Goal: Information Seeking & Learning: Learn about a topic

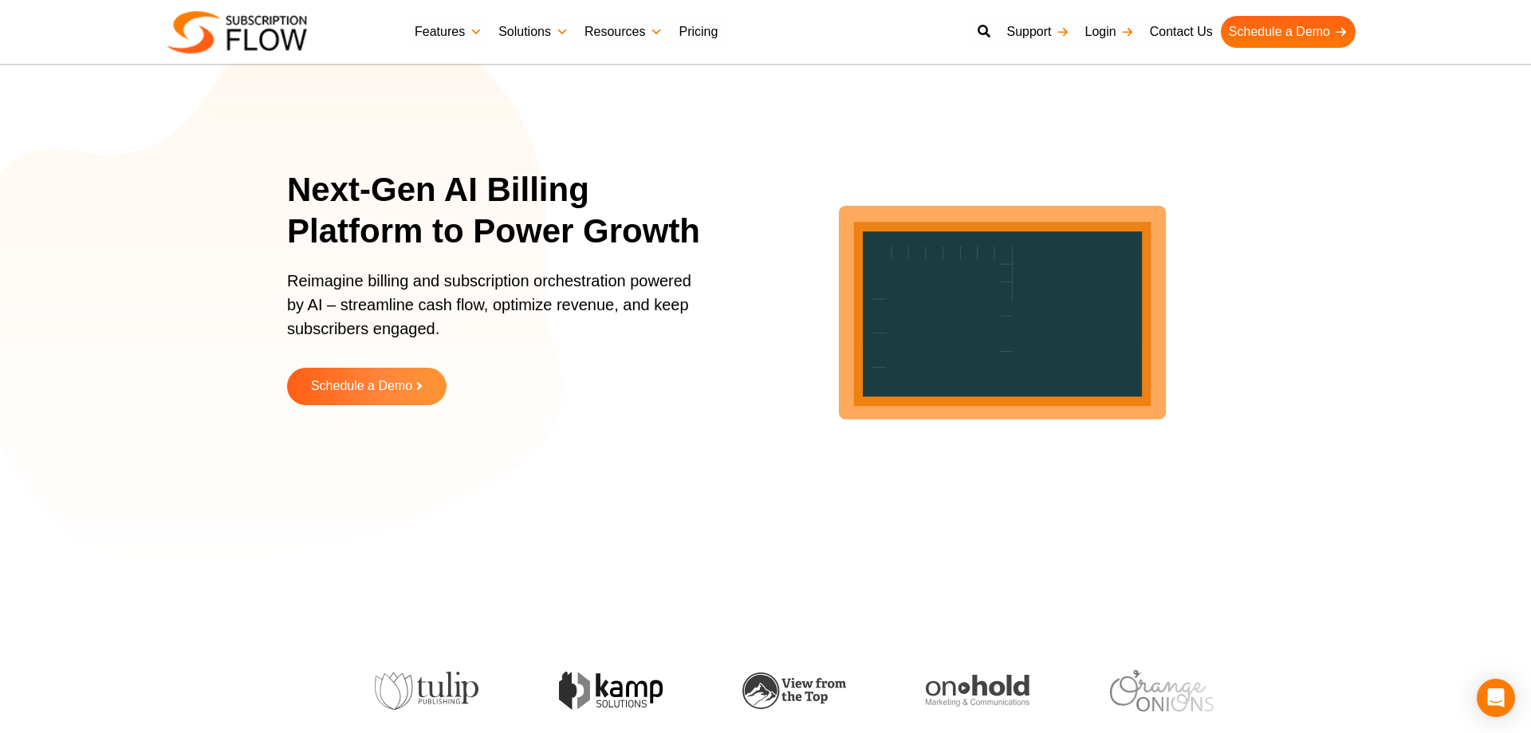
click at [545, 37] on link "Solutions" at bounding box center [533, 32] width 86 height 32
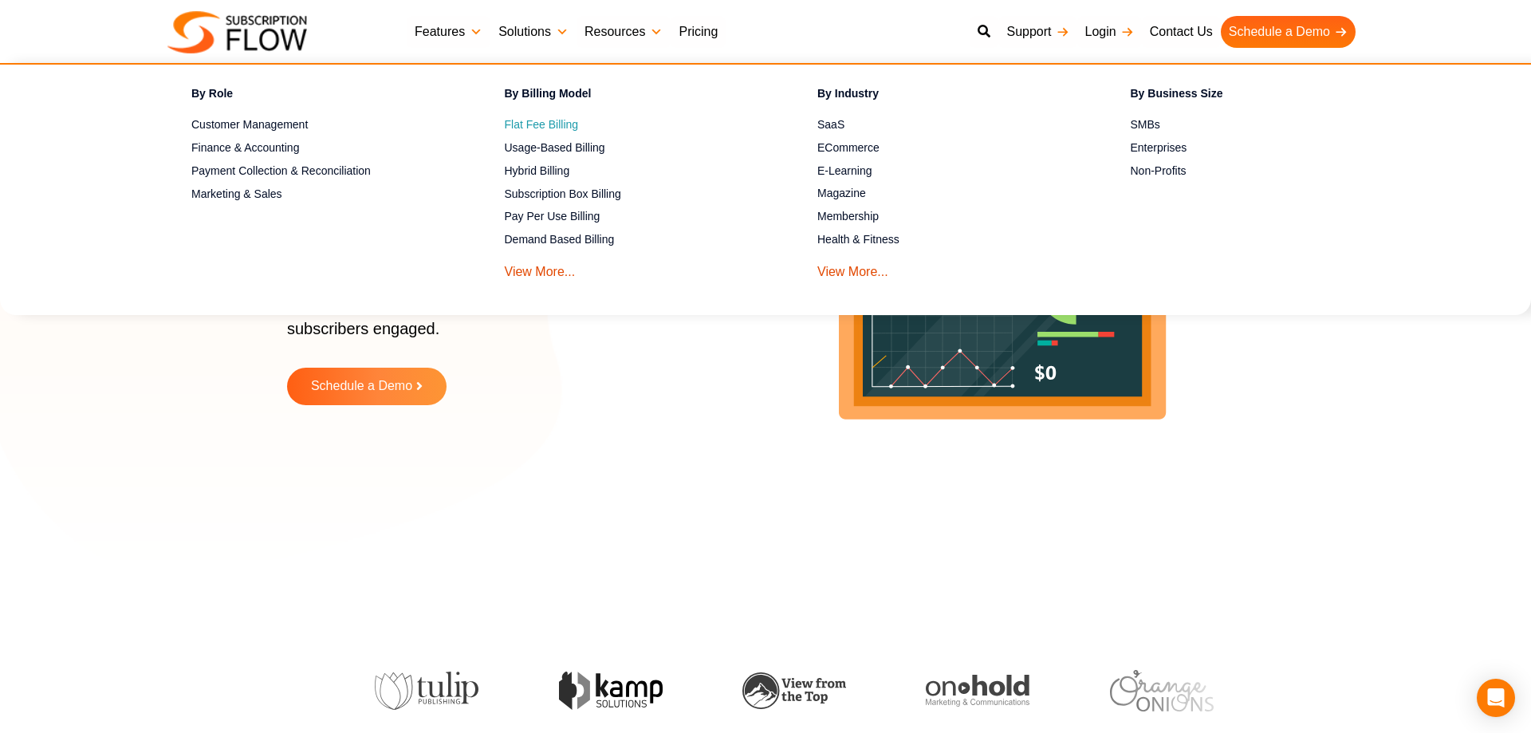
click at [551, 129] on span "Flat Fee Billing" at bounding box center [542, 124] width 74 height 17
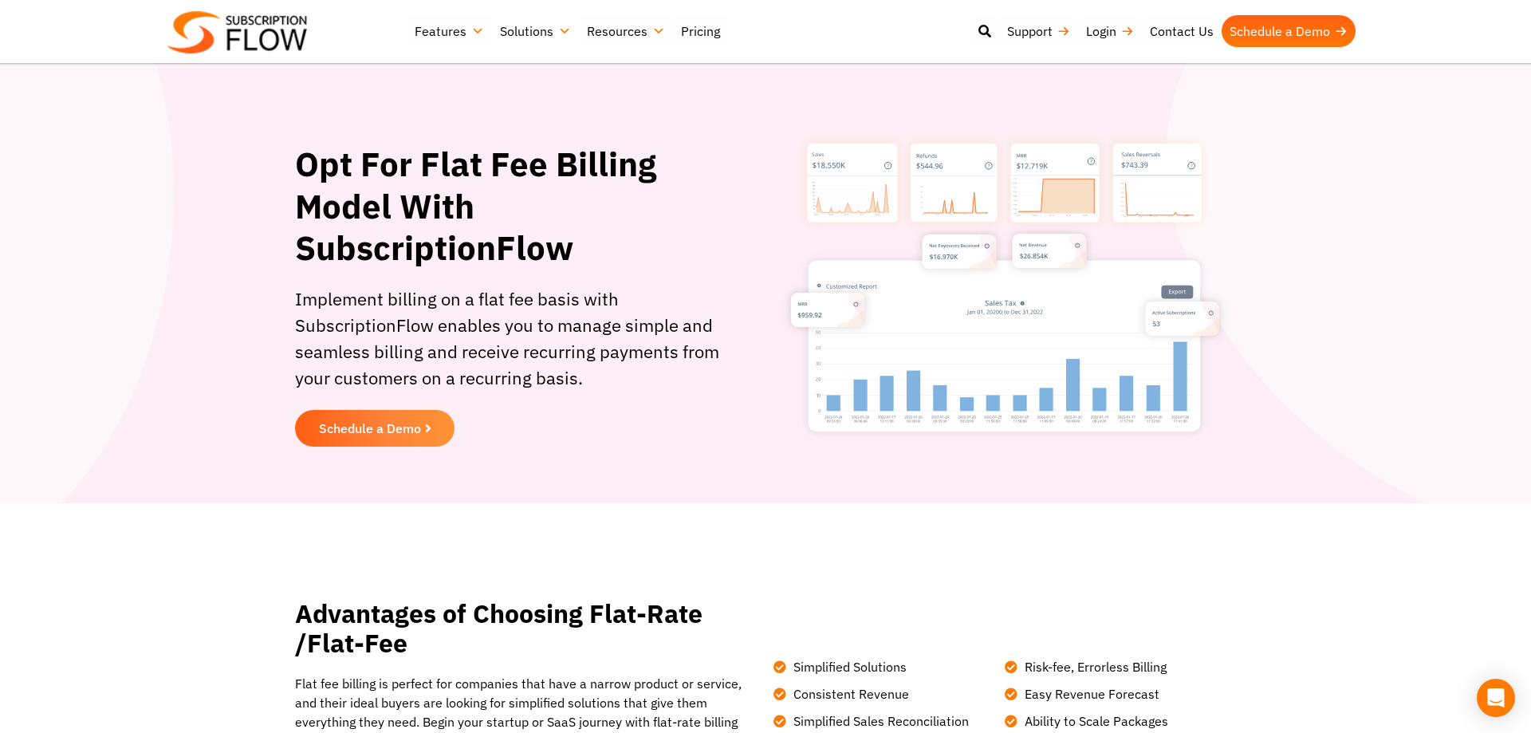
scroll to position [569, 0]
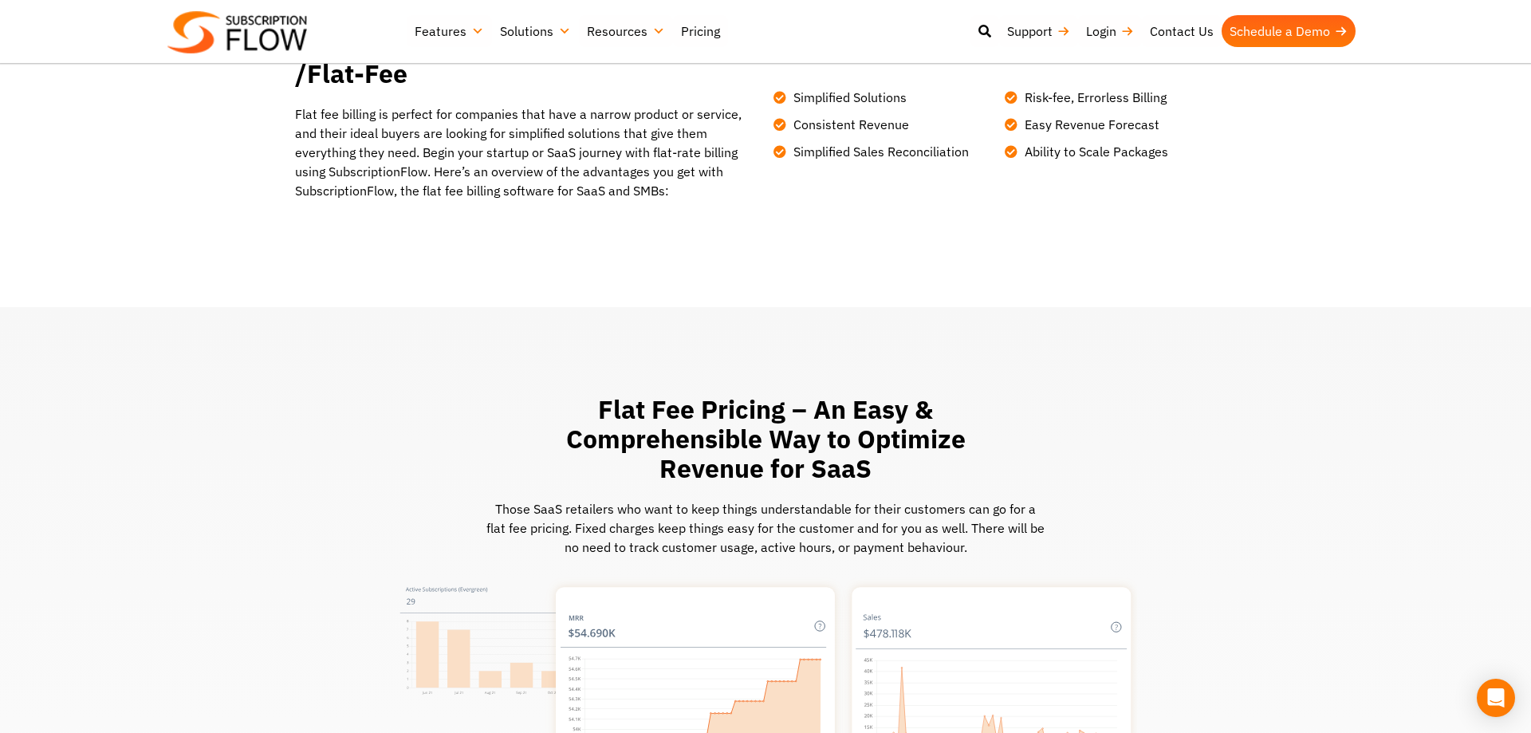
click at [300, 37] on img at bounding box center [237, 32] width 140 height 42
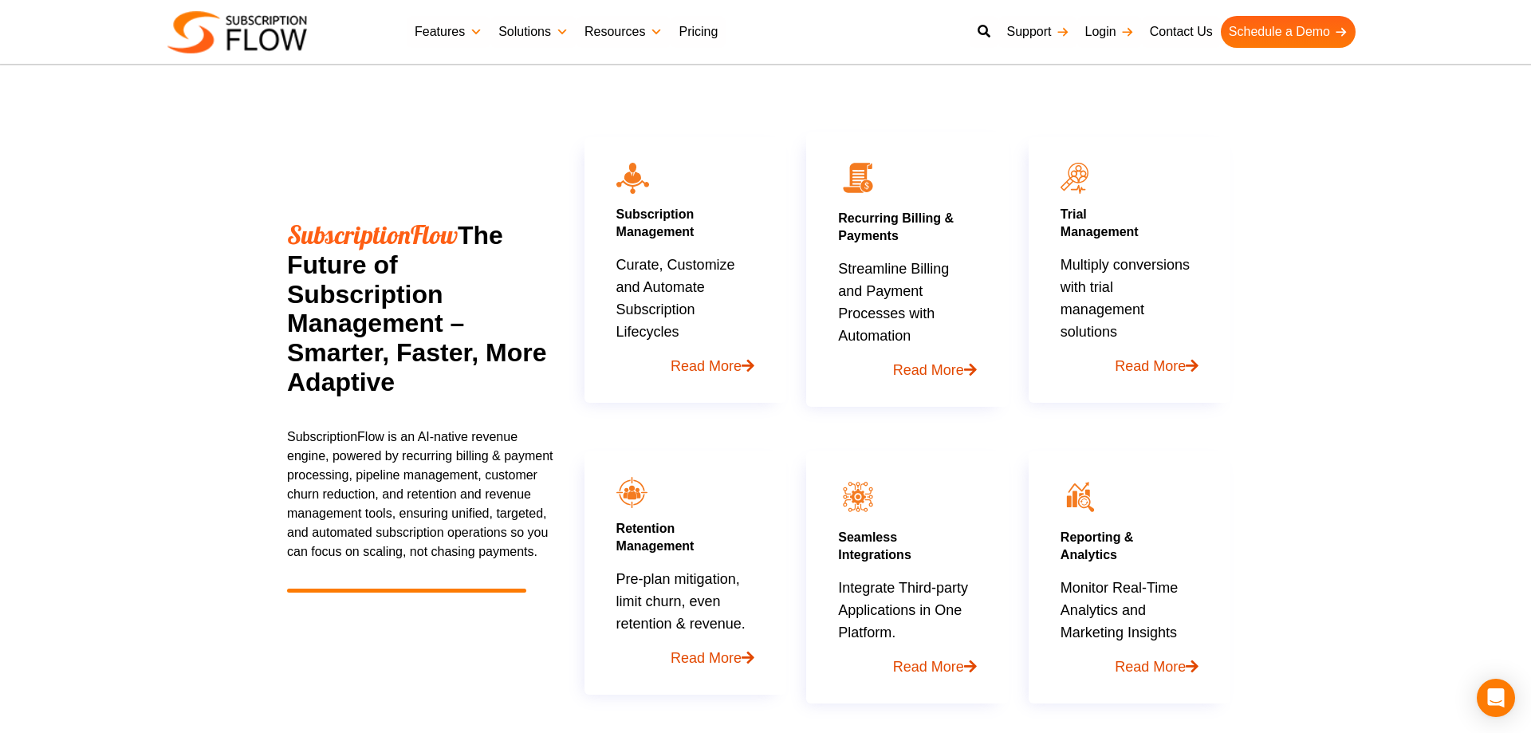
scroll to position [1057, 0]
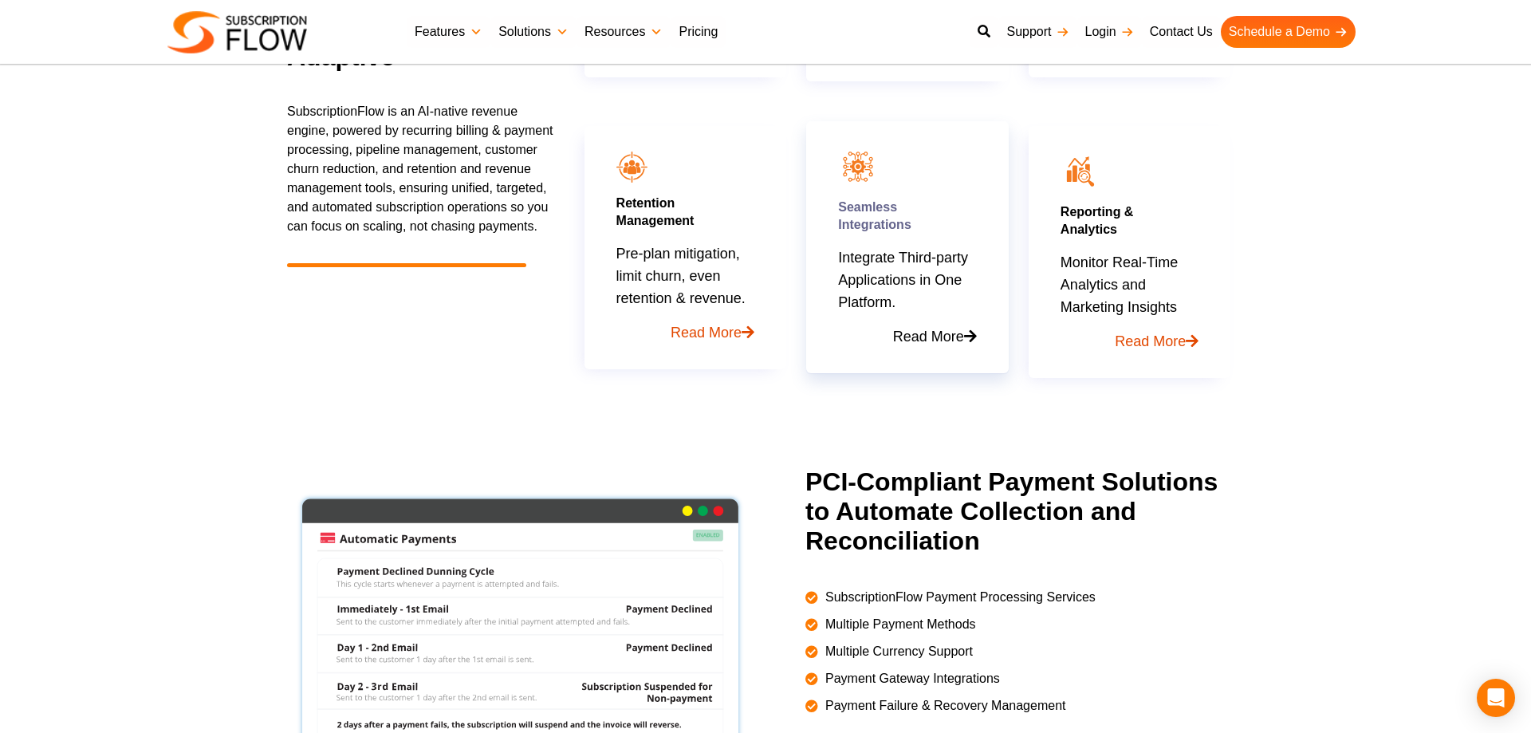
click at [945, 336] on link "Read More" at bounding box center [907, 330] width 138 height 34
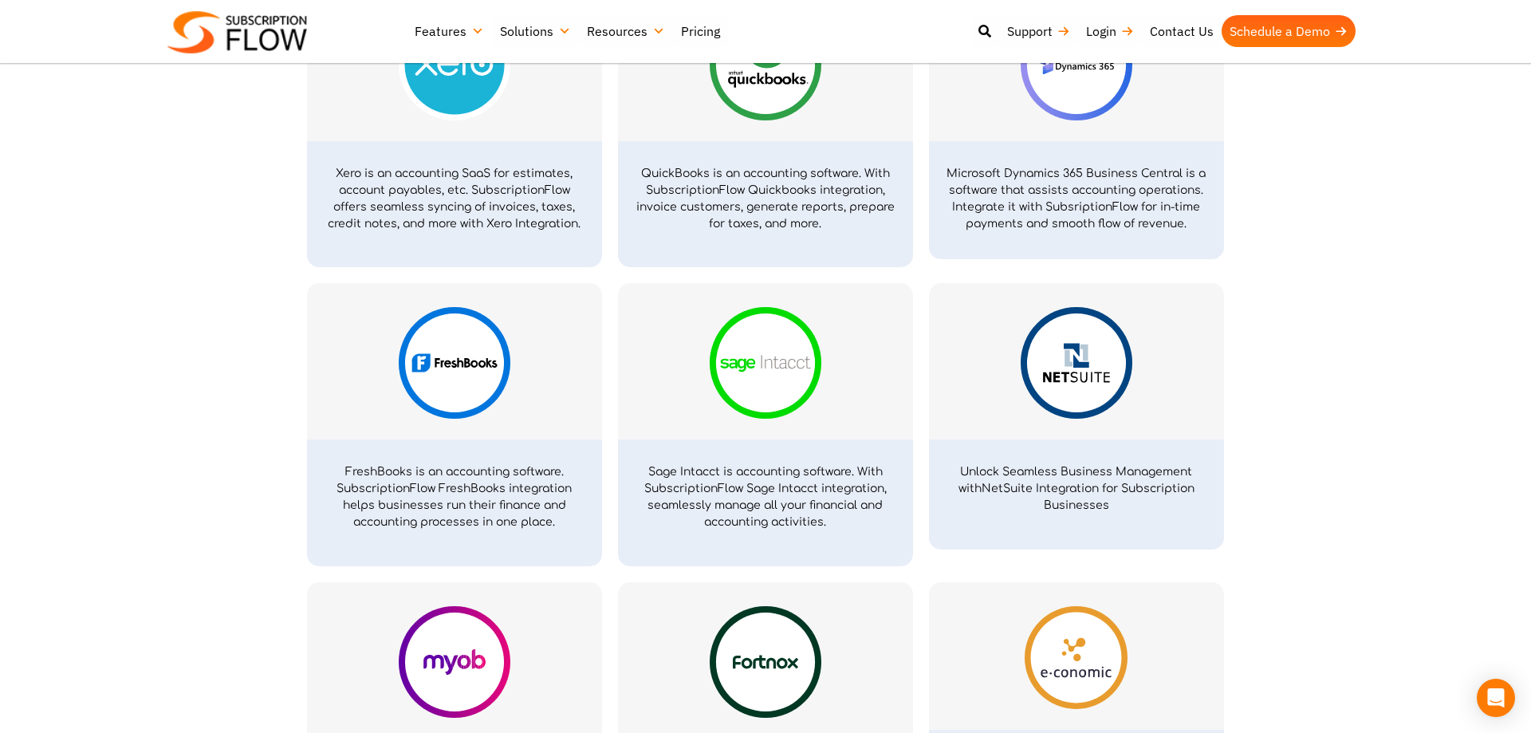
scroll to position [2195, 0]
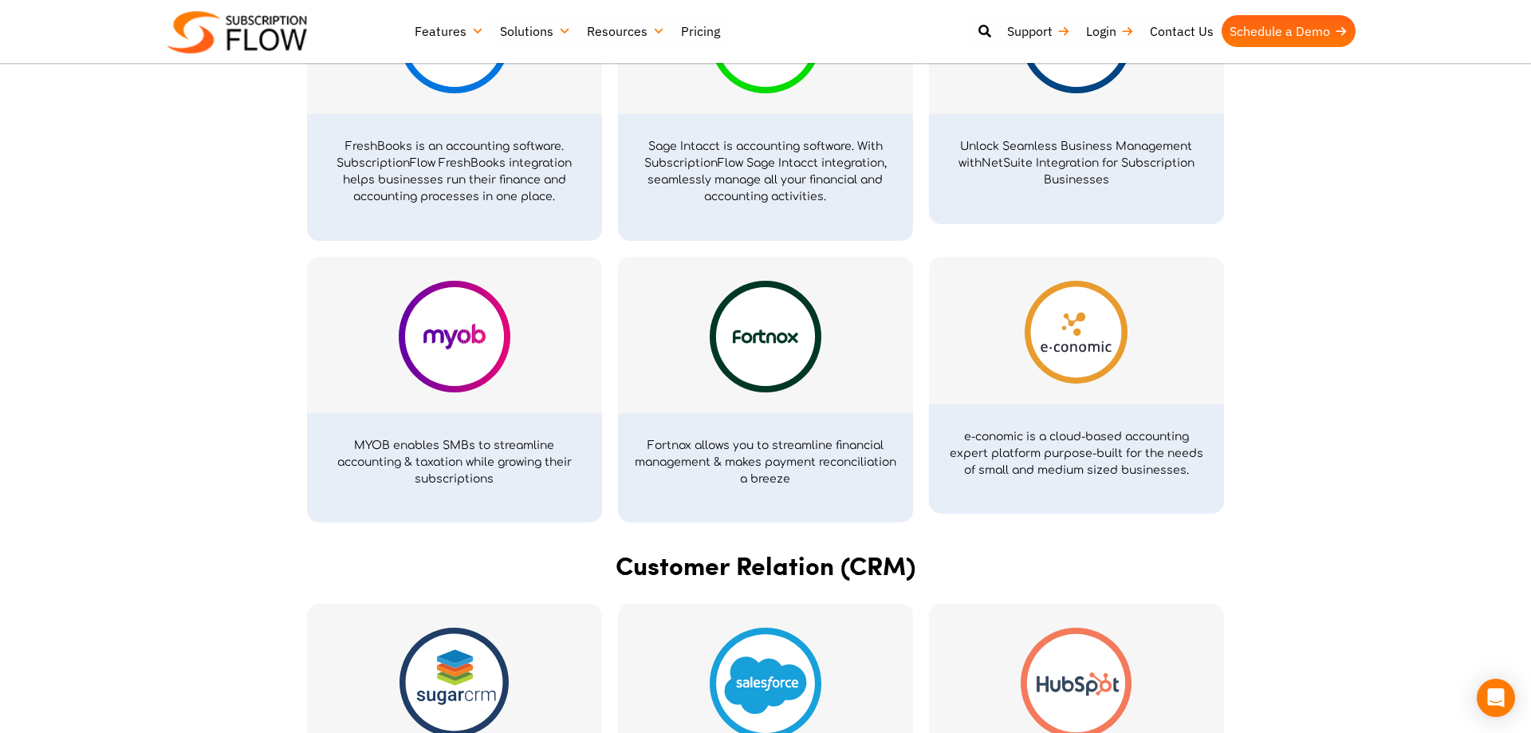
click at [1044, 348] on img at bounding box center [1075, 332] width 103 height 103
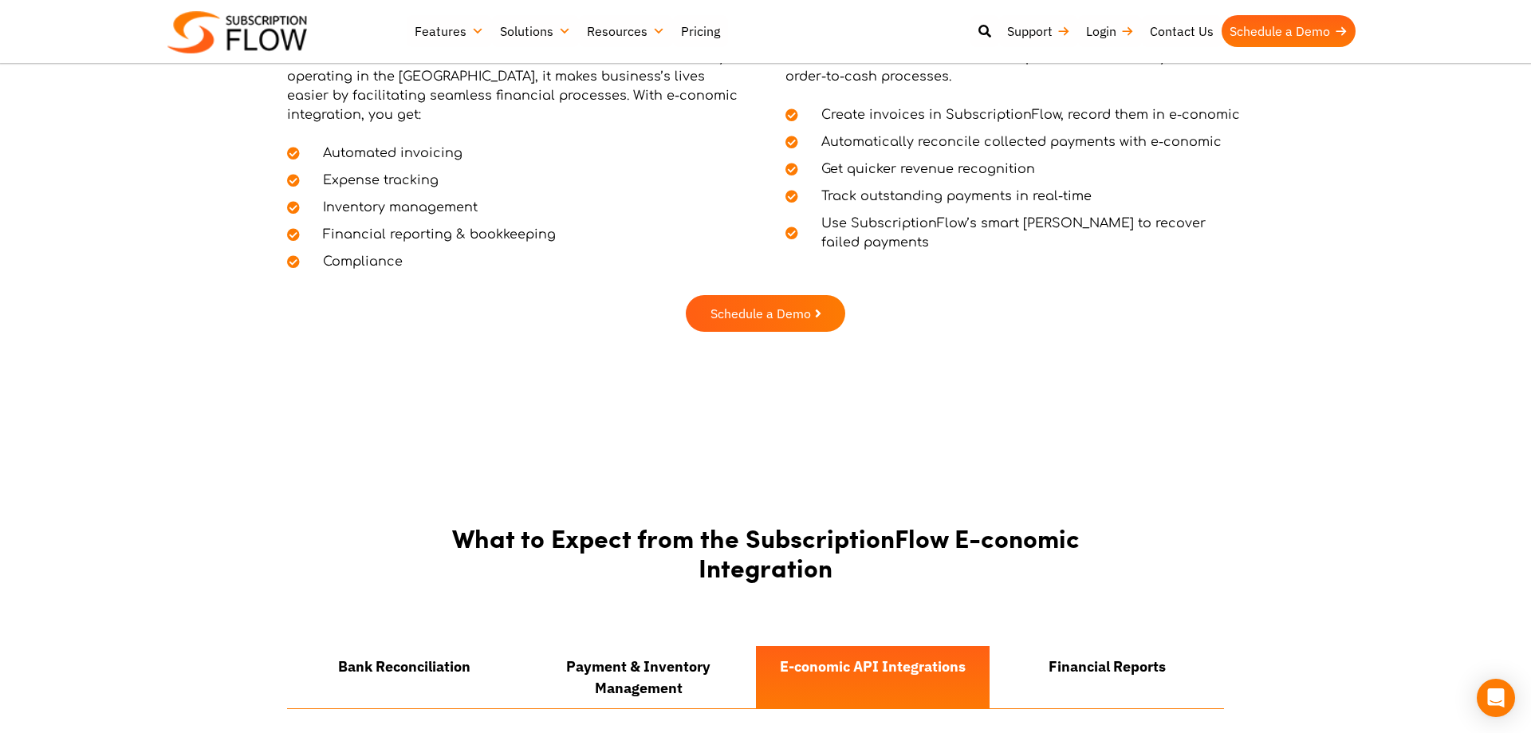
scroll to position [732, 0]
